Goal: Transaction & Acquisition: Purchase product/service

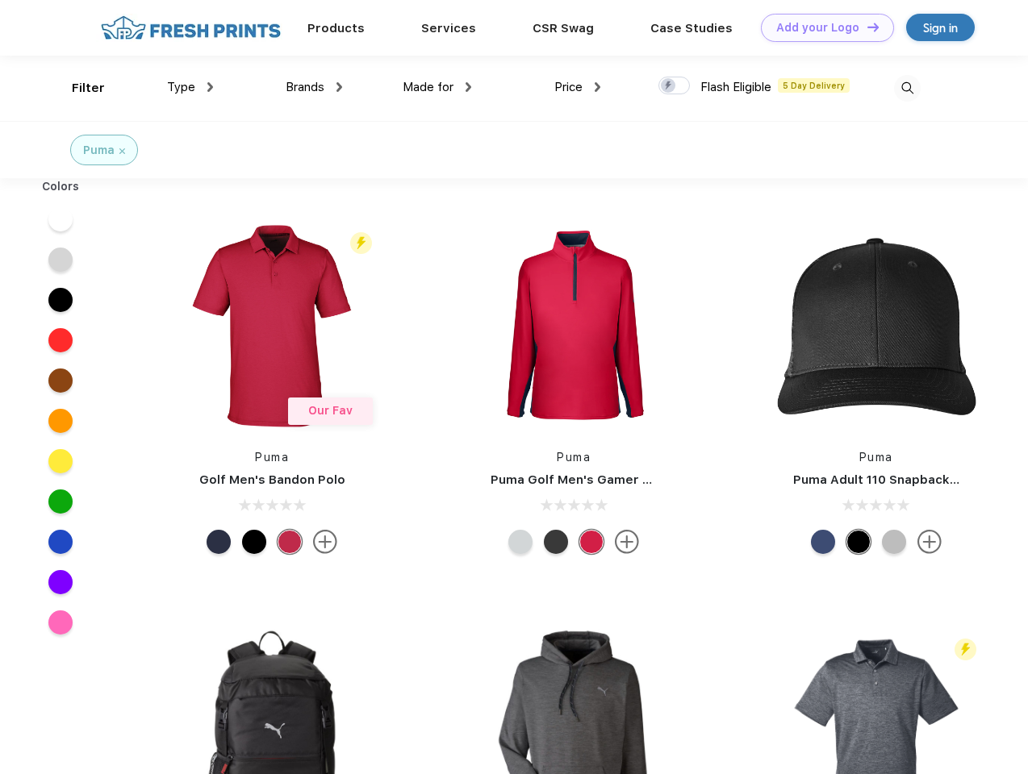
scroll to position [1, 0]
click at [821, 27] on link "Add your Logo Design Tool" at bounding box center [827, 28] width 133 height 28
click at [0, 0] on div "Design Tool" at bounding box center [0, 0] width 0 height 0
click at [865, 27] on link "Add your Logo Design Tool" at bounding box center [827, 28] width 133 height 28
click at [77, 88] on div "Filter" at bounding box center [88, 88] width 33 height 19
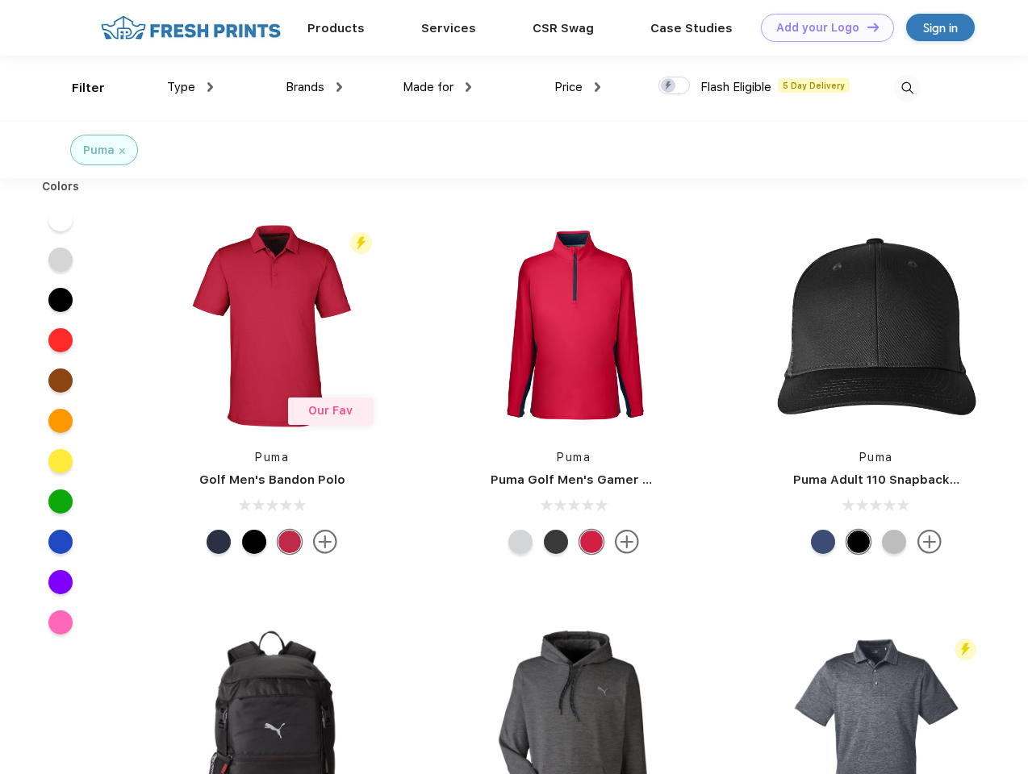
click at [190, 87] on span "Type" at bounding box center [181, 87] width 28 height 15
click at [314, 87] on span "Brands" at bounding box center [305, 87] width 39 height 15
click at [437, 87] on span "Made for" at bounding box center [427, 87] width 51 height 15
click at [577, 87] on span "Price" at bounding box center [568, 87] width 28 height 15
click at [674, 86] on div at bounding box center [673, 86] width 31 height 18
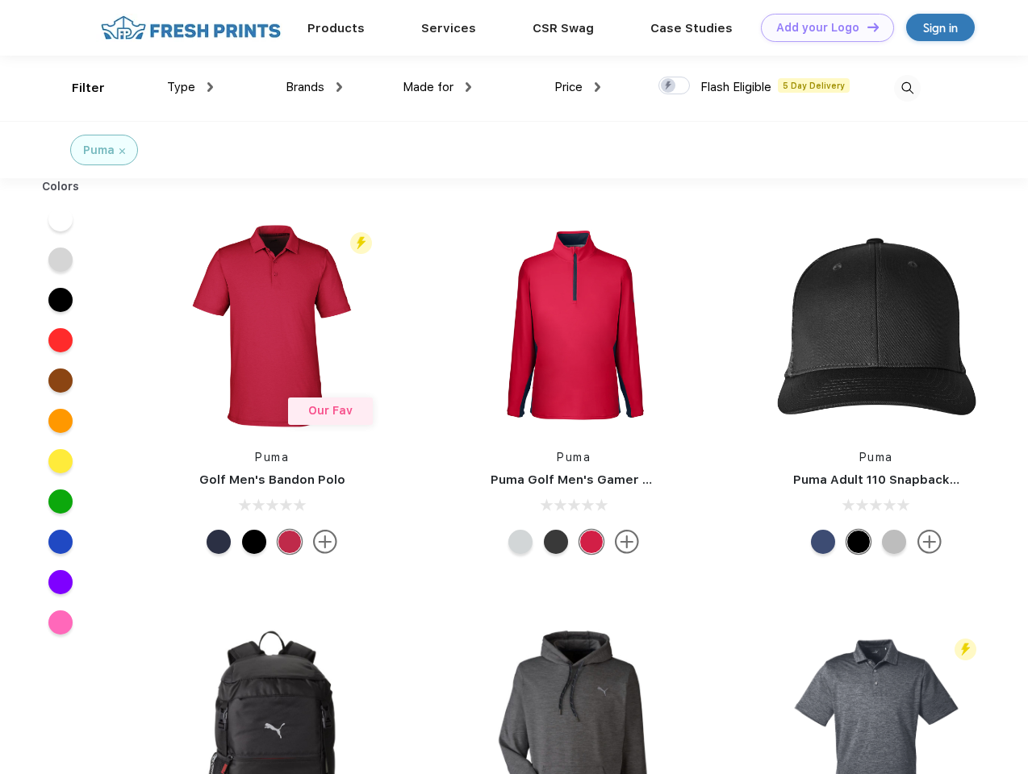
click at [669, 86] on input "checkbox" at bounding box center [663, 81] width 10 height 10
click at [907, 88] on img at bounding box center [907, 88] width 27 height 27
